Goal: Task Accomplishment & Management: Manage account settings

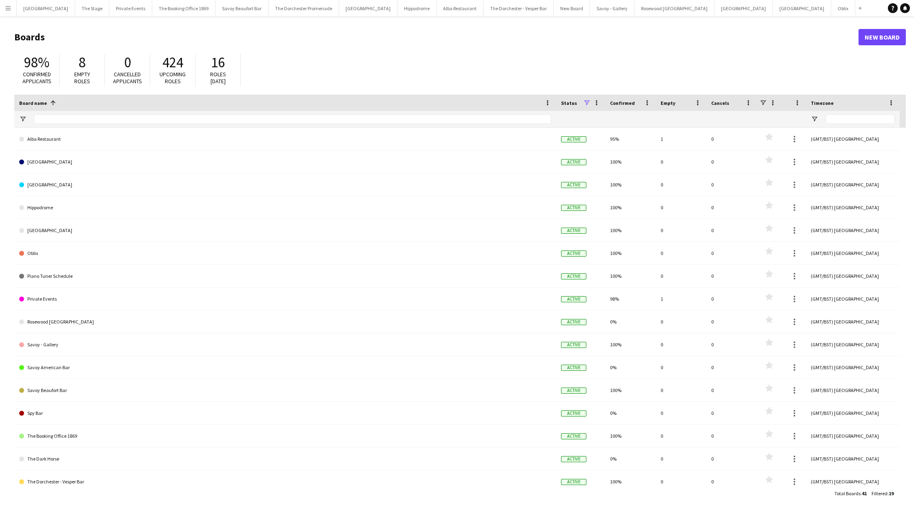
click at [10, 10] on app-icon "Menu" at bounding box center [8, 8] width 7 height 7
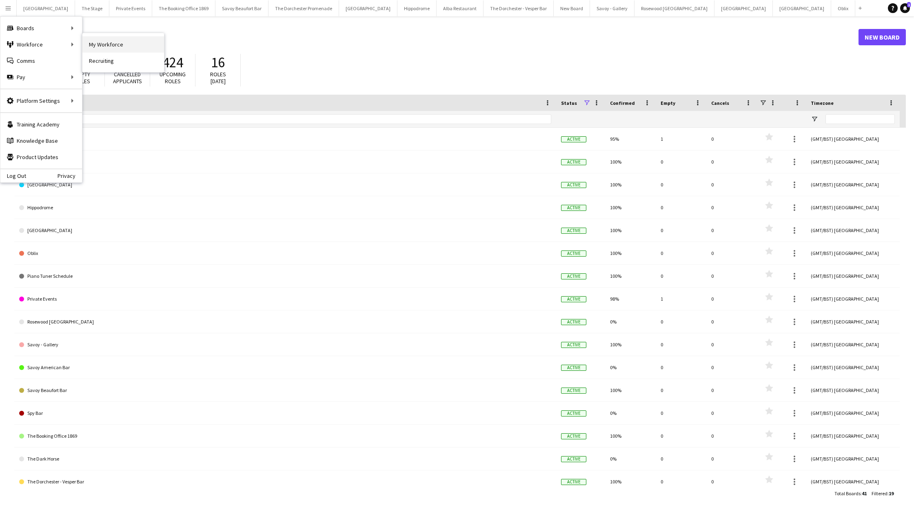
click at [113, 40] on link "My Workforce" at bounding box center [123, 44] width 82 height 16
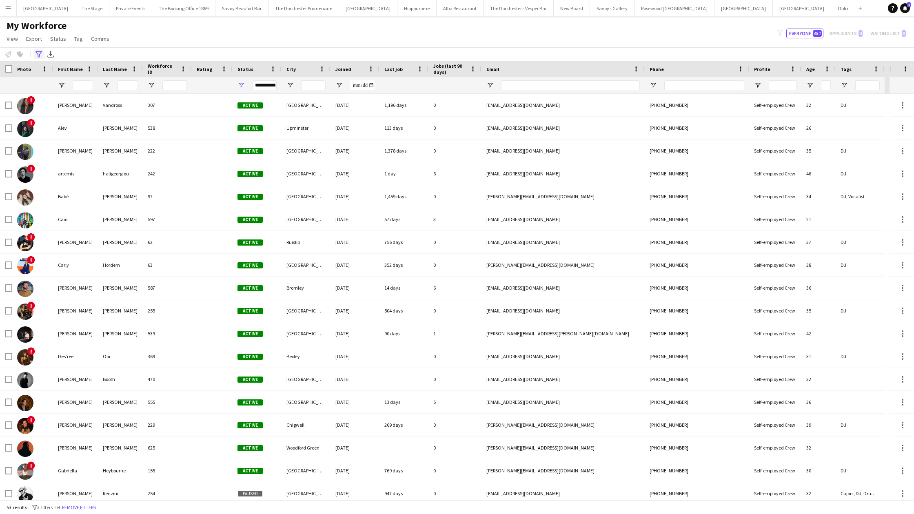
click at [38, 55] on icon at bounding box center [39, 54] width 6 height 7
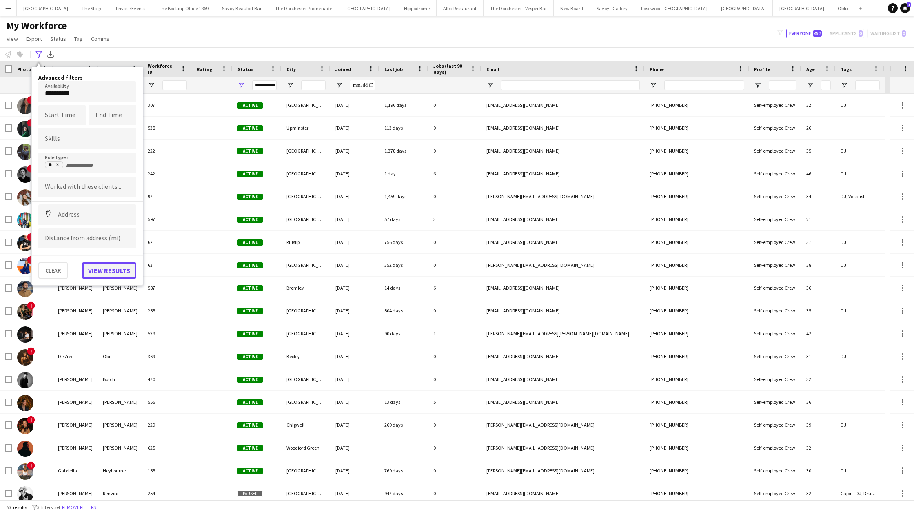
click at [112, 266] on button "View results" at bounding box center [109, 270] width 54 height 16
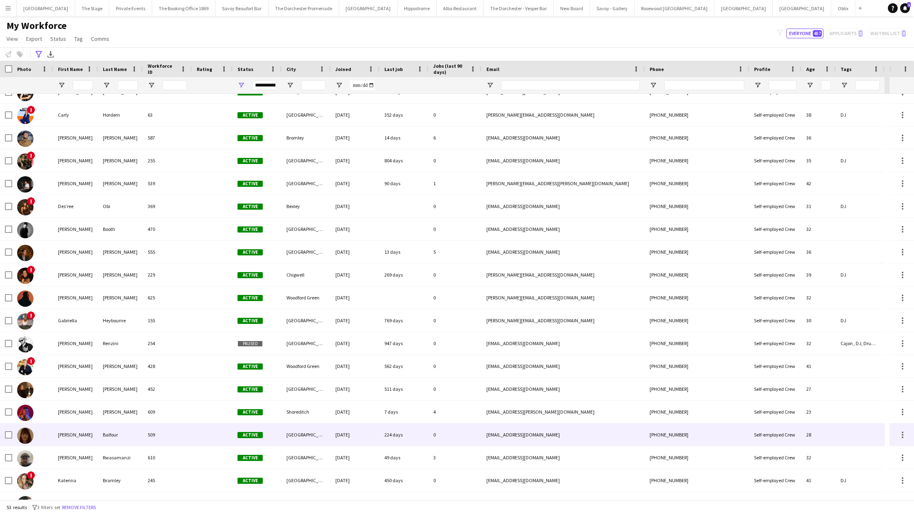
scroll to position [152, 0]
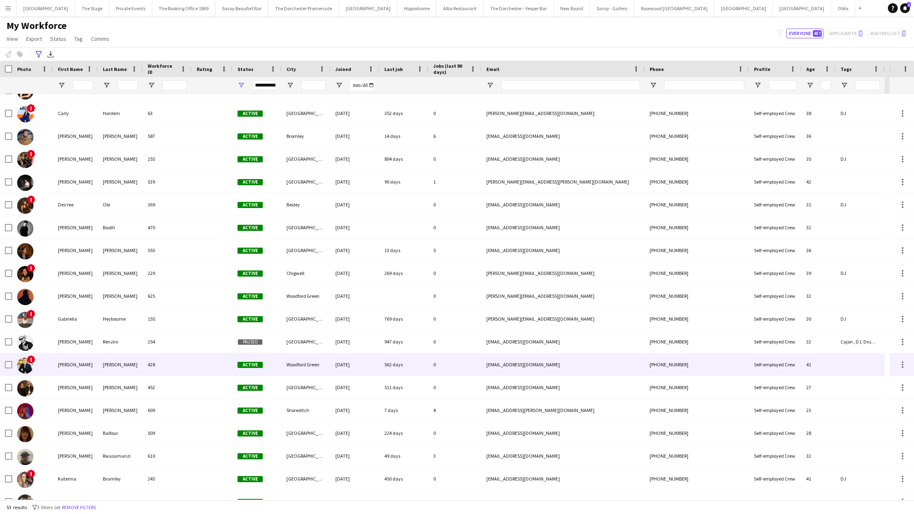
click at [372, 361] on div "[DATE]" at bounding box center [355, 364] width 49 height 22
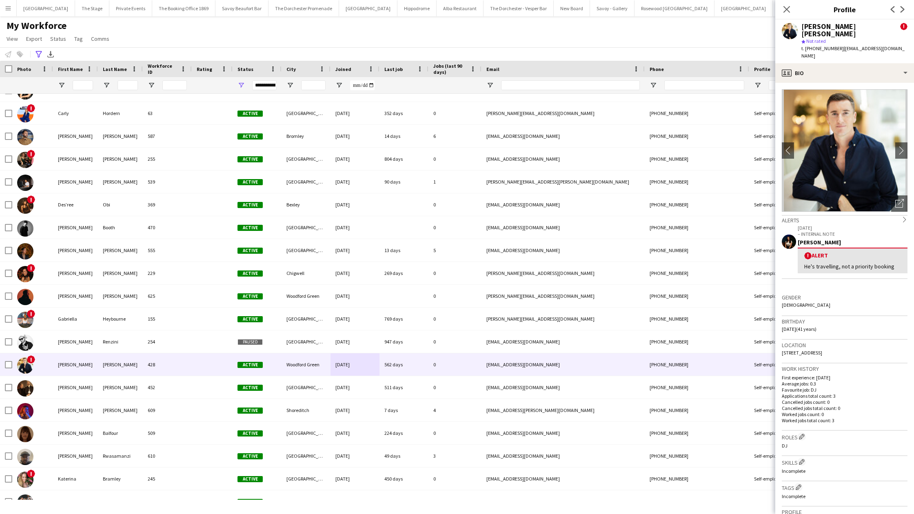
click at [821, 45] on span "t. [PHONE_NUMBER]" at bounding box center [823, 48] width 42 height 6
copy span "447480502200"
click at [787, 11] on icon "Close pop-in" at bounding box center [787, 9] width 8 height 8
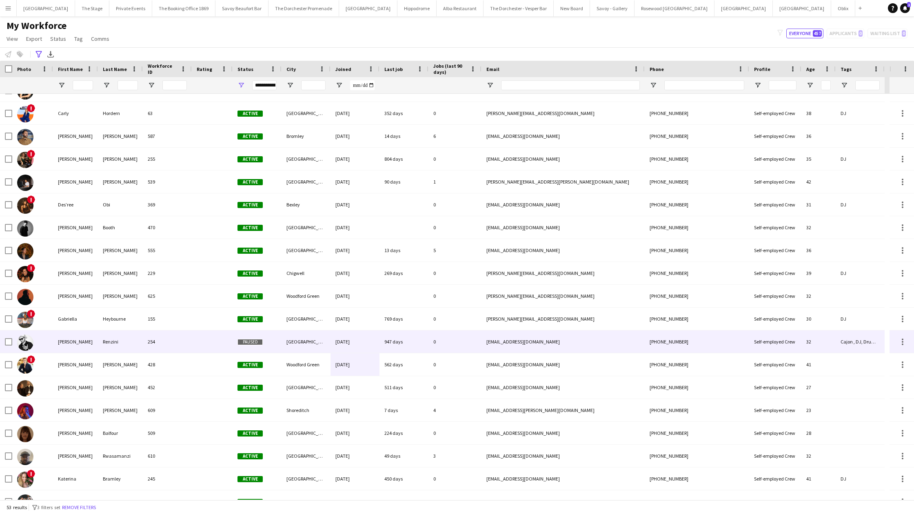
scroll to position [0, 0]
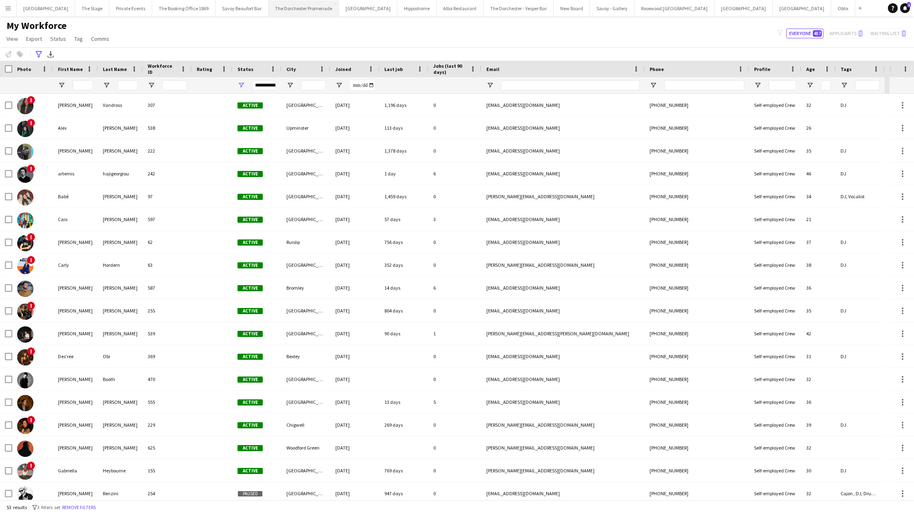
click at [311, 13] on button "The Dorchester Promenade Close" at bounding box center [304, 8] width 71 height 16
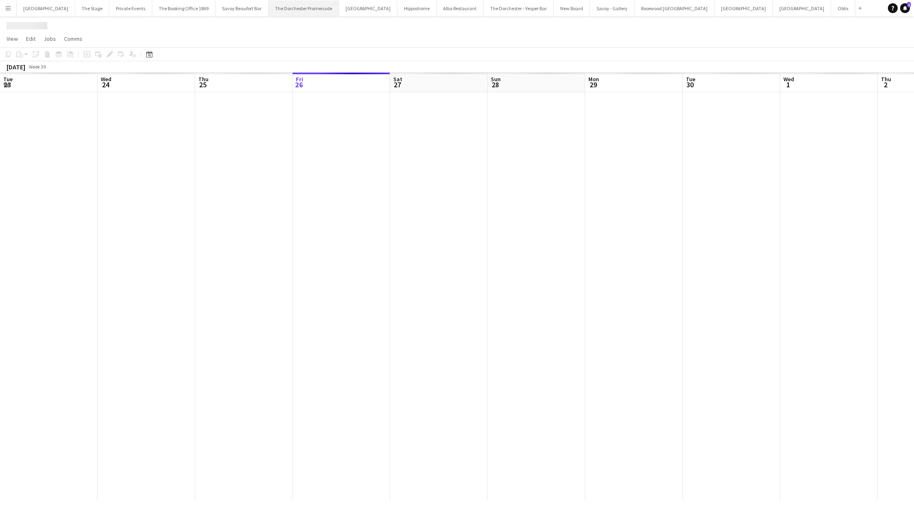
scroll to position [0, 195]
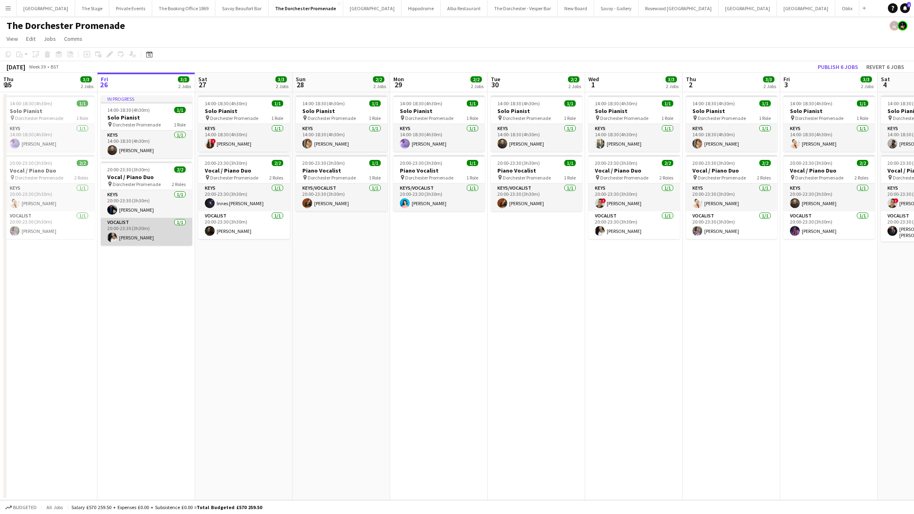
click at [135, 233] on app-card-role "Vocalist [DATE] 20:00-23:30 (3h30m) [PERSON_NAME]" at bounding box center [146, 232] width 91 height 28
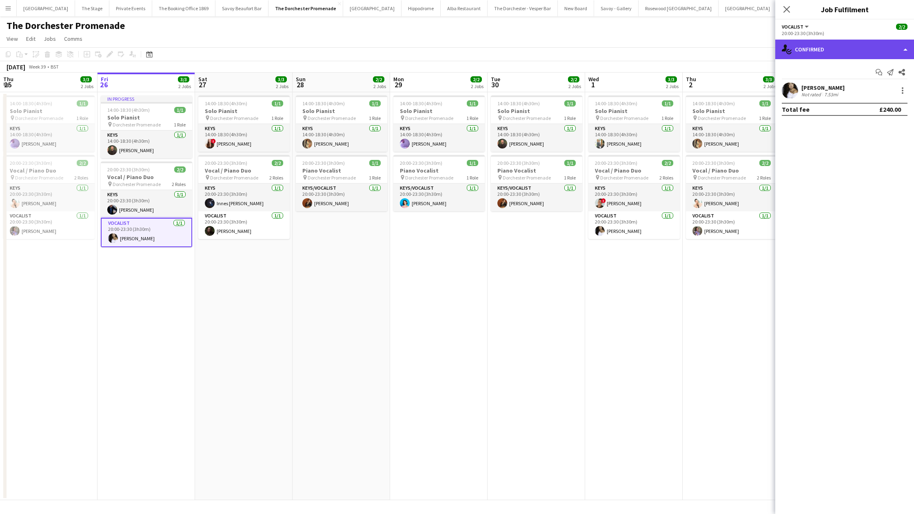
click at [819, 49] on div "single-neutral-actions-check-2 Confirmed" at bounding box center [844, 50] width 139 height 20
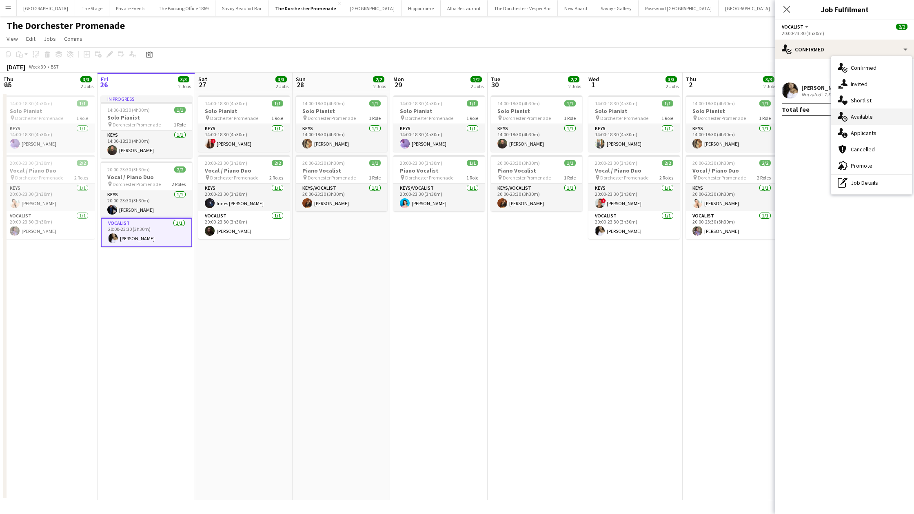
click at [850, 120] on div "single-neutral-actions-upload Available" at bounding box center [871, 117] width 81 height 16
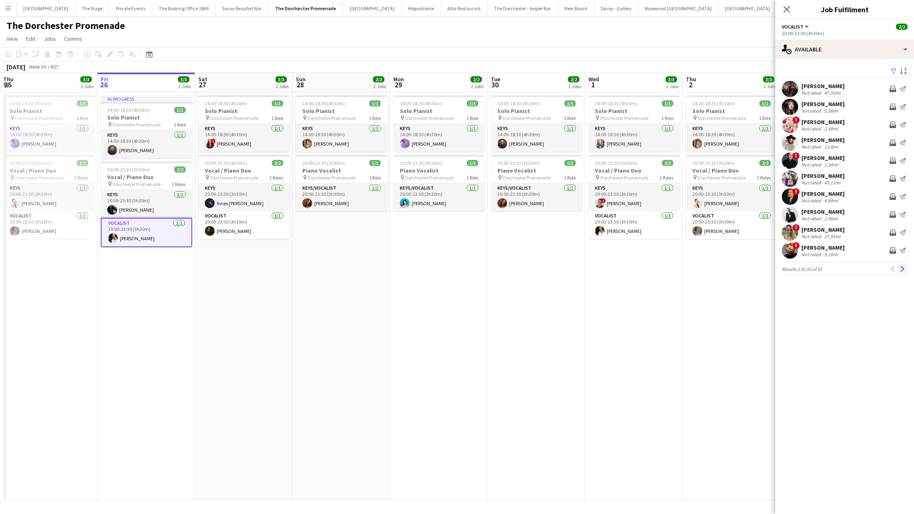
click at [901, 273] on button "Next" at bounding box center [903, 269] width 10 height 10
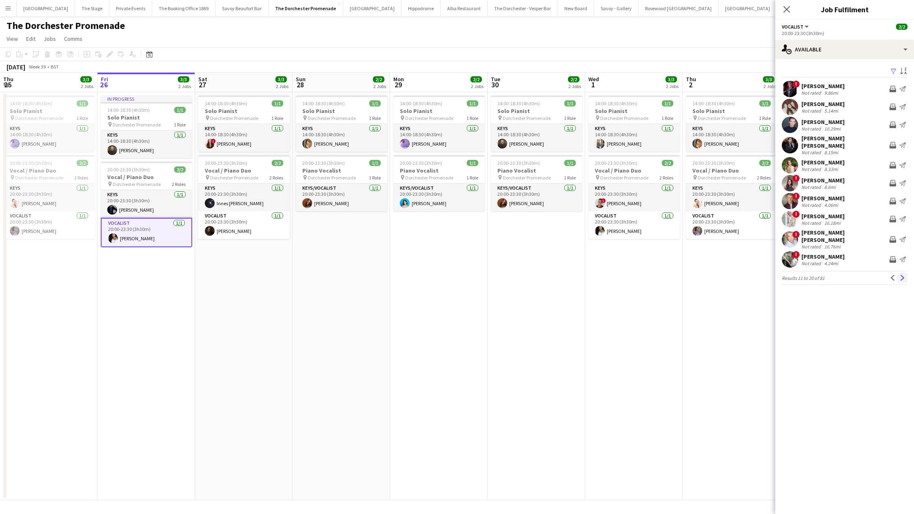
click at [900, 273] on button "Next" at bounding box center [903, 278] width 10 height 10
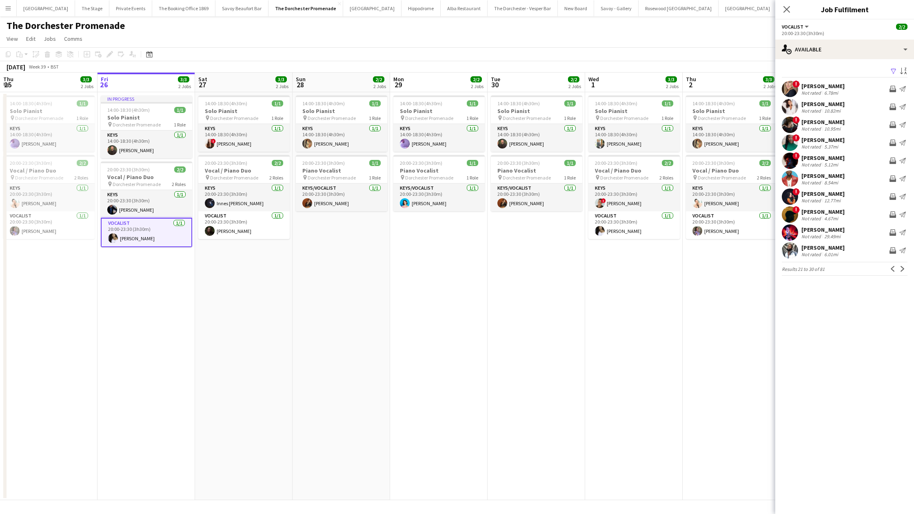
click at [427, 31] on div "The Dorchester Promenade" at bounding box center [457, 24] width 914 height 16
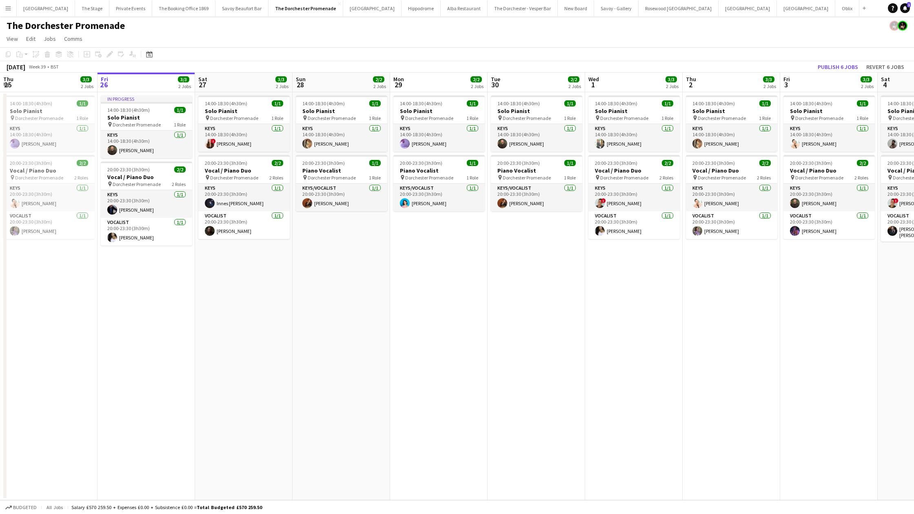
click at [9, 14] on button "Menu" at bounding box center [8, 8] width 16 height 16
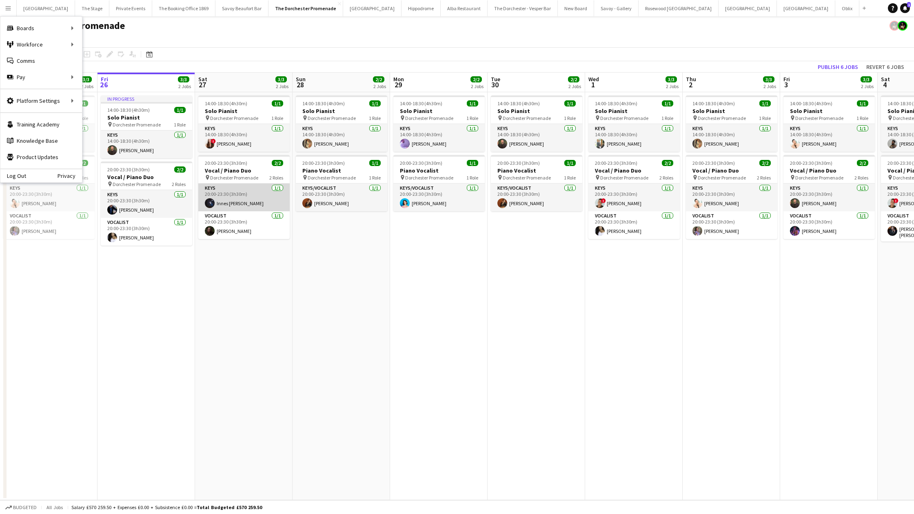
click at [215, 186] on app-card-role "Keys [DATE] 20:00-23:30 (3h30m) Innes [PERSON_NAME]" at bounding box center [243, 198] width 91 height 28
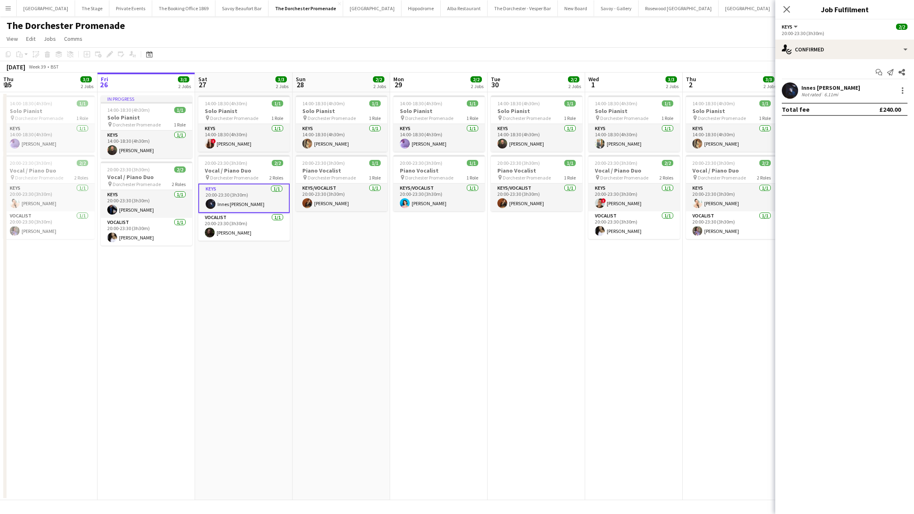
click at [7, 11] on app-icon "Menu" at bounding box center [8, 8] width 7 height 7
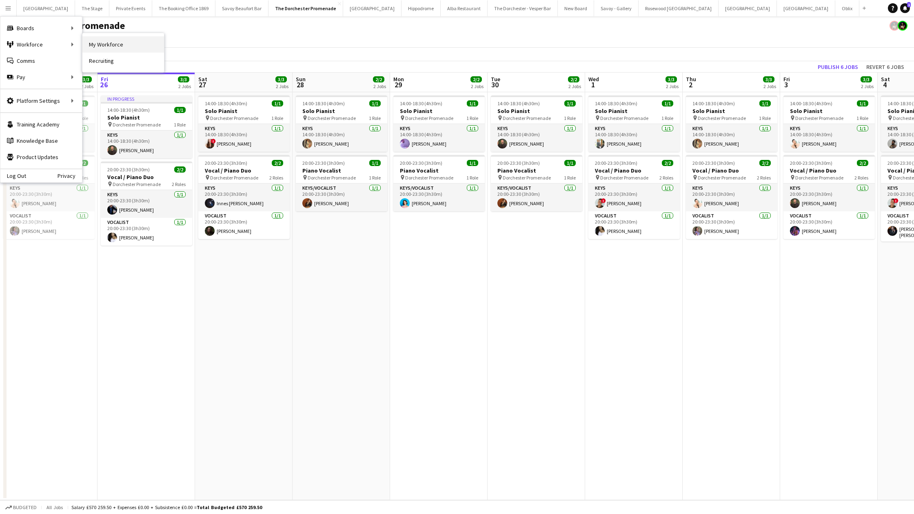
click at [104, 48] on link "My Workforce" at bounding box center [123, 44] width 82 height 16
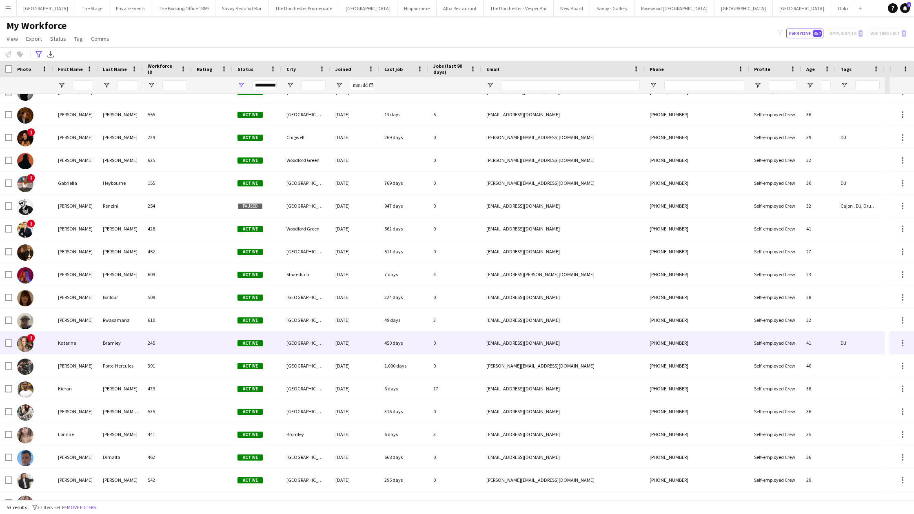
scroll to position [287, 0]
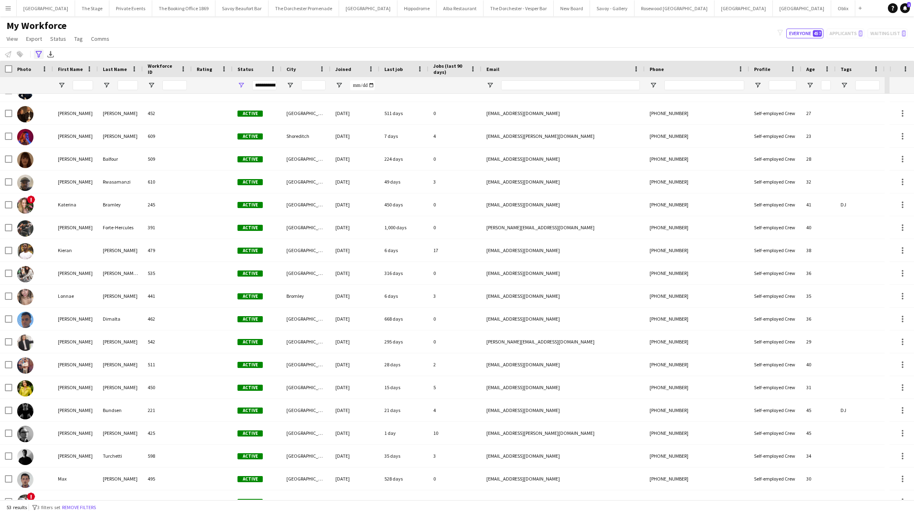
click at [39, 55] on icon "Advanced filters" at bounding box center [39, 54] width 7 height 7
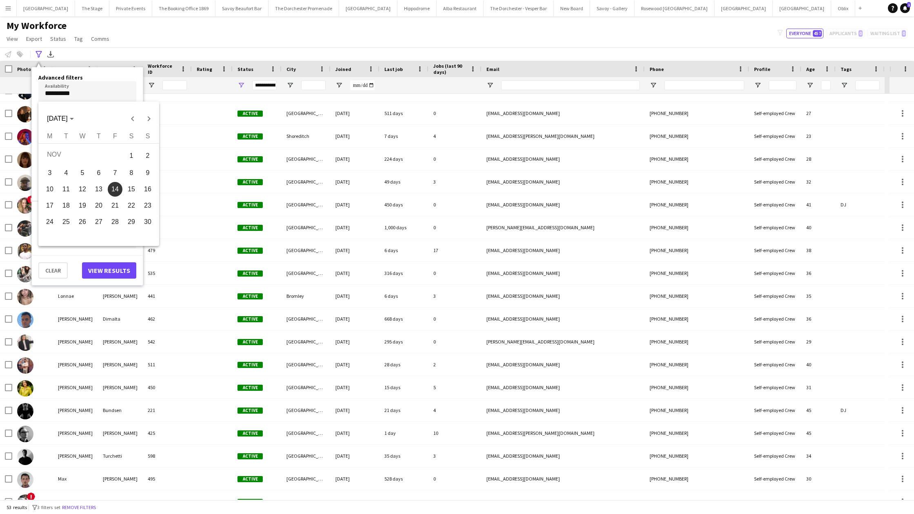
drag, startPoint x: 106, startPoint y: 98, endPoint x: 0, endPoint y: 90, distance: 106.0
click at [0, 90] on body "Menu Boards Boards Boards All jobs Status Workforce Workforce My Workforce Recr…" at bounding box center [457, 257] width 914 height 514
click at [149, 122] on span "Next month" at bounding box center [149, 119] width 16 height 16
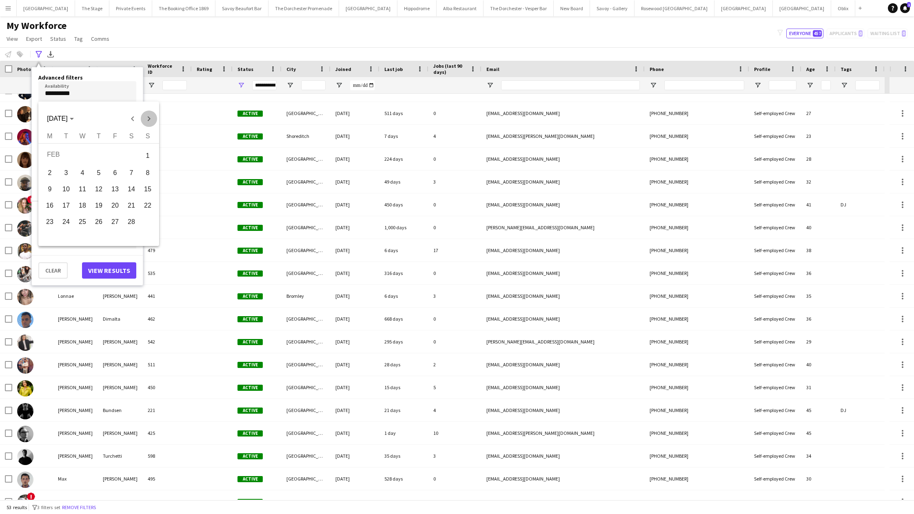
click at [149, 122] on span "Next month" at bounding box center [149, 119] width 16 height 16
click at [113, 189] on span "15" at bounding box center [115, 189] width 15 height 15
type input "**********"
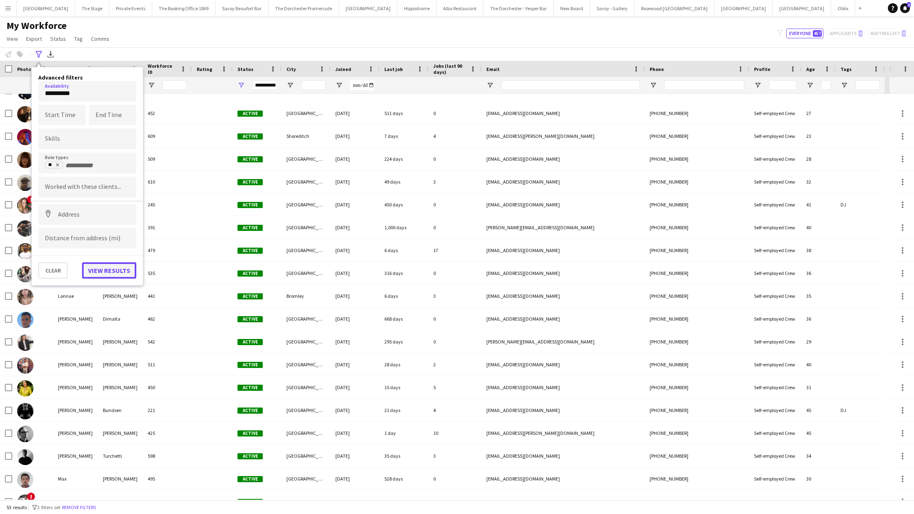
click at [104, 272] on button "View results" at bounding box center [109, 270] width 54 height 16
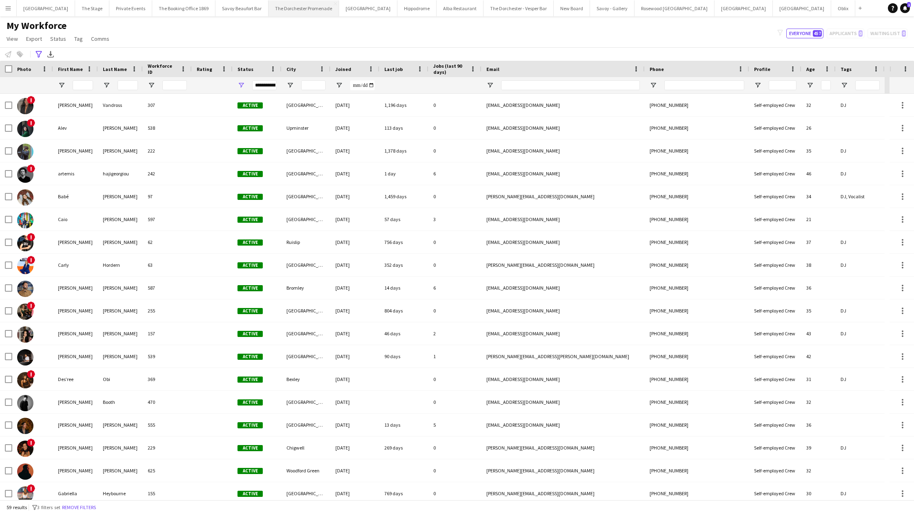
click at [308, 11] on button "The Dorchester Promenade Close" at bounding box center [304, 8] width 71 height 16
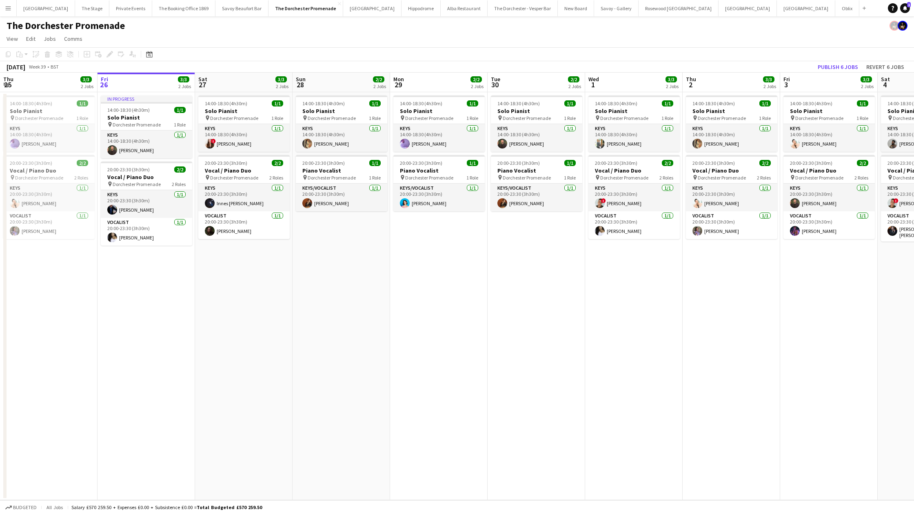
scroll to position [0, 195]
click at [231, 282] on app-date-cell "14:00-18:30 (4h30m) 1/1 Solo Pianist pin Dorchester Promenade 1 Role Keys [DATE…" at bounding box center [245, 296] width 98 height 408
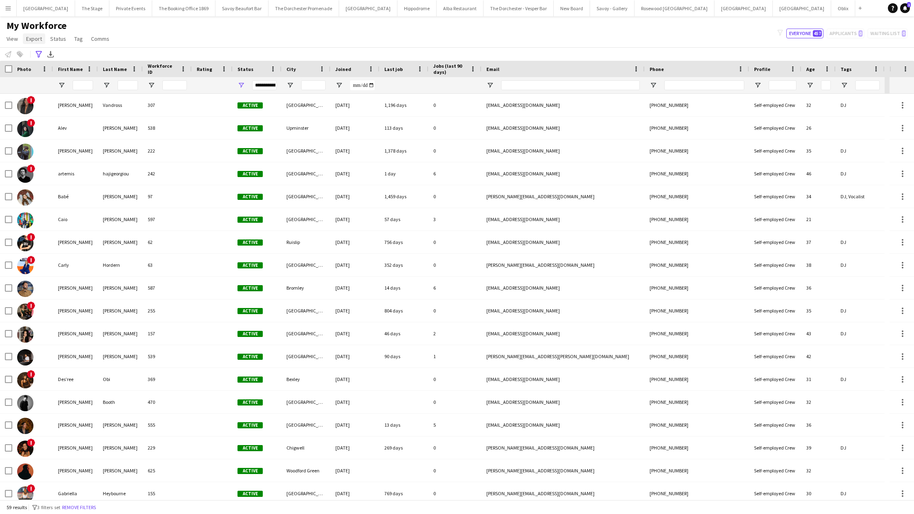
click at [29, 38] on span "Export" at bounding box center [34, 38] width 16 height 7
click at [10, 37] on span "View" at bounding box center [12, 38] width 11 height 7
click at [213, 44] on div "My Workforce View Views Default view New view Update view Delete view Edit name…" at bounding box center [457, 34] width 914 height 28
click at [74, 42] on span "Tag" at bounding box center [78, 38] width 9 height 7
click at [88, 58] on span "New tag" at bounding box center [87, 56] width 20 height 7
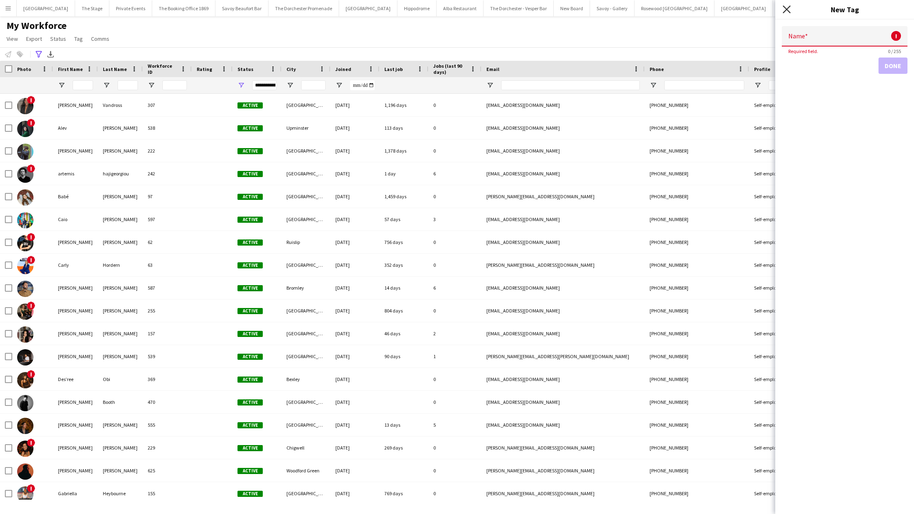
click at [786, 11] on icon "Close pop-in" at bounding box center [787, 9] width 8 height 8
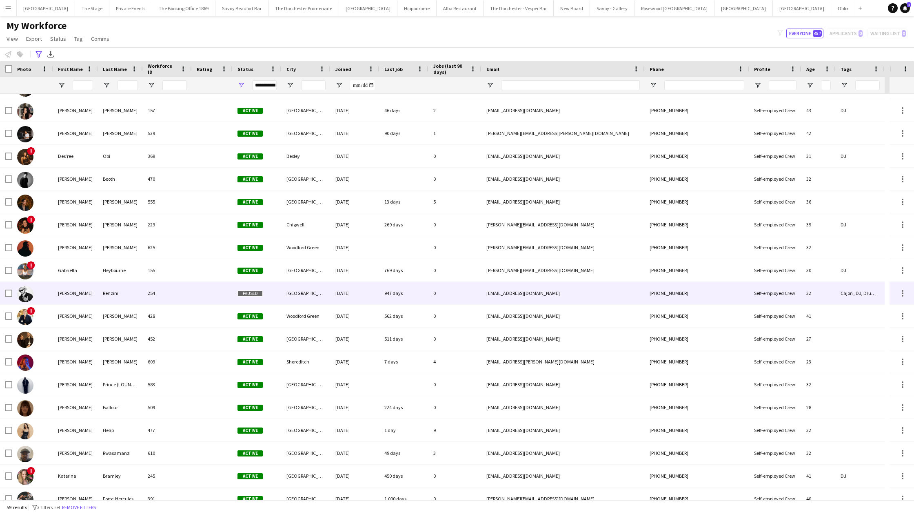
scroll to position [284, 0]
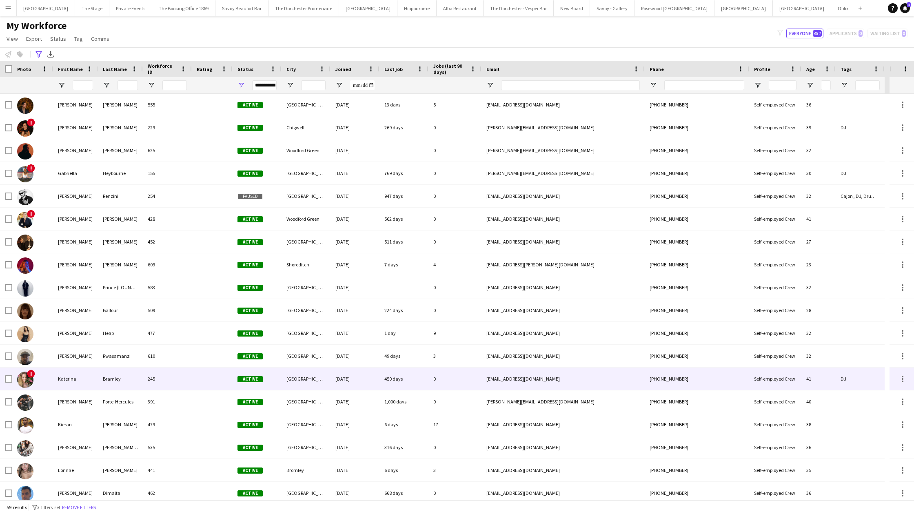
click at [98, 373] on div "Bramley" at bounding box center [120, 379] width 45 height 22
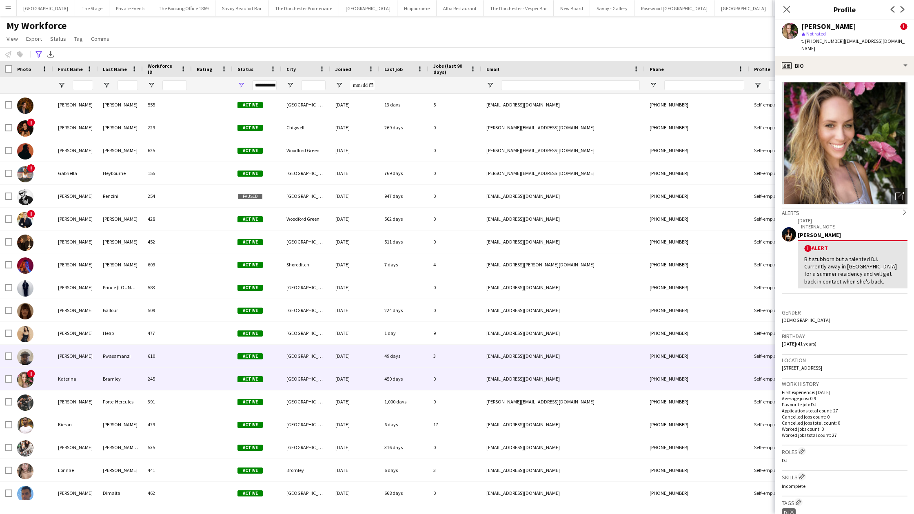
click at [94, 355] on div "[PERSON_NAME]" at bounding box center [75, 356] width 45 height 22
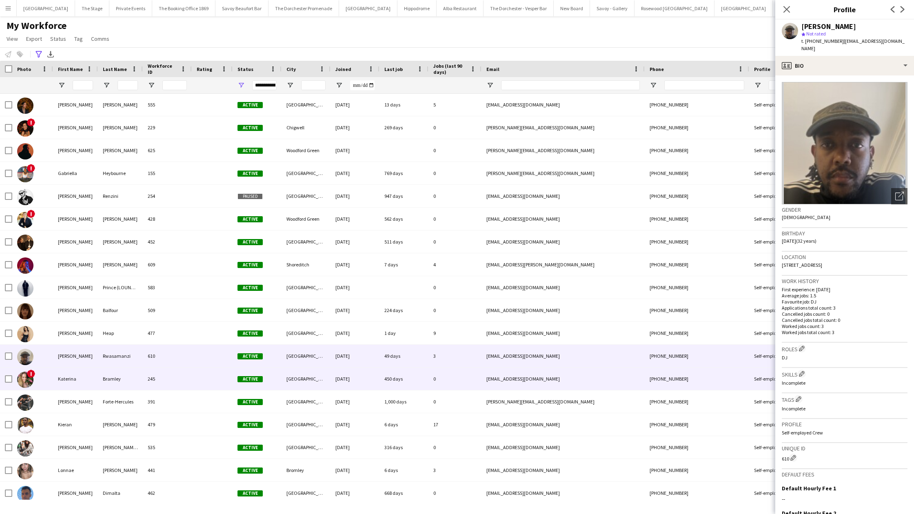
click at [89, 374] on div "Katerina" at bounding box center [75, 379] width 45 height 22
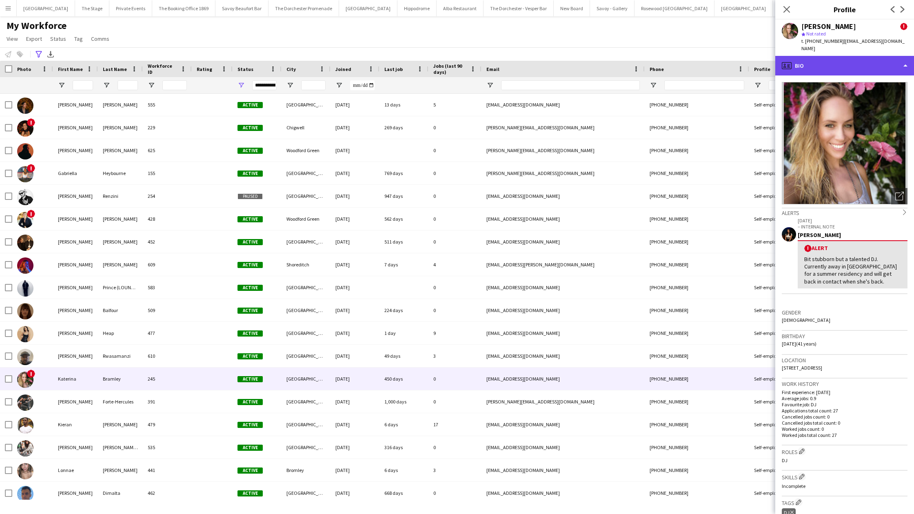
click at [828, 60] on div "profile Bio" at bounding box center [844, 66] width 139 height 20
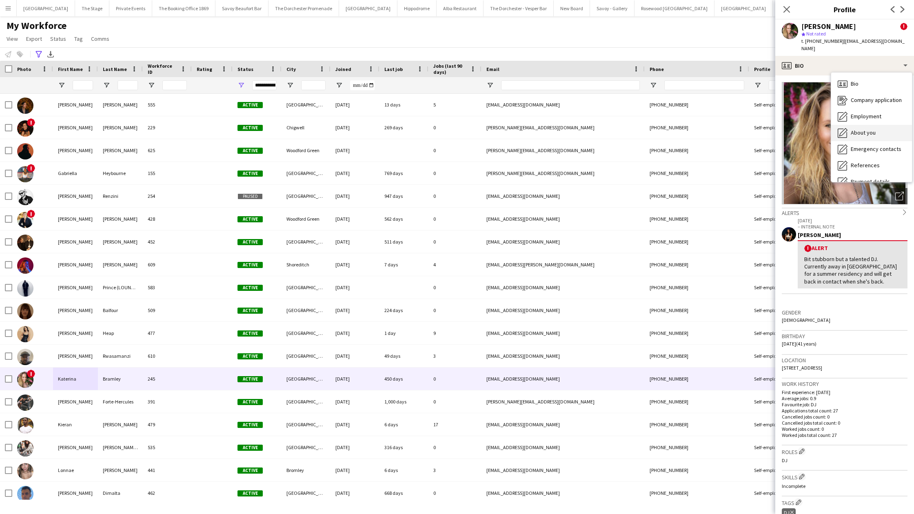
click at [855, 129] on span "About you" at bounding box center [863, 132] width 25 height 7
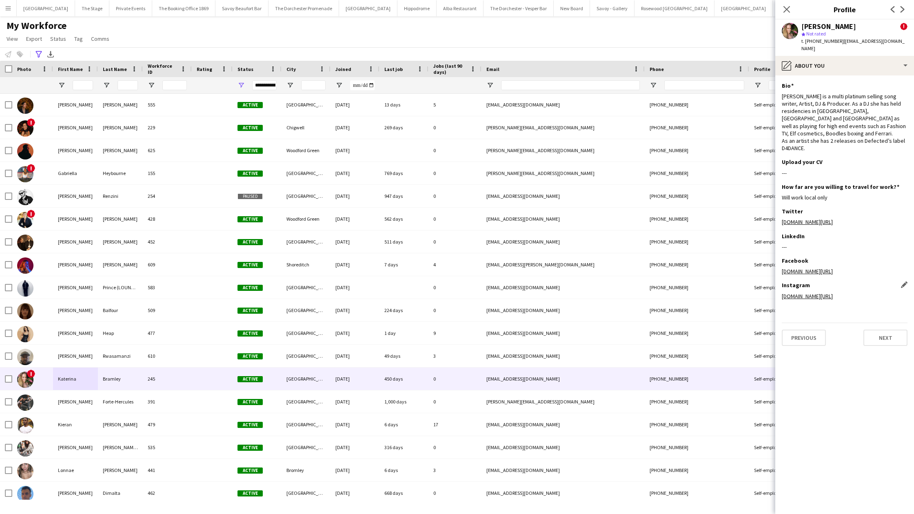
click at [800, 293] on link "Www.Instagram.com/katx_music" at bounding box center [807, 296] width 51 height 7
